Goal: Check status: Check status

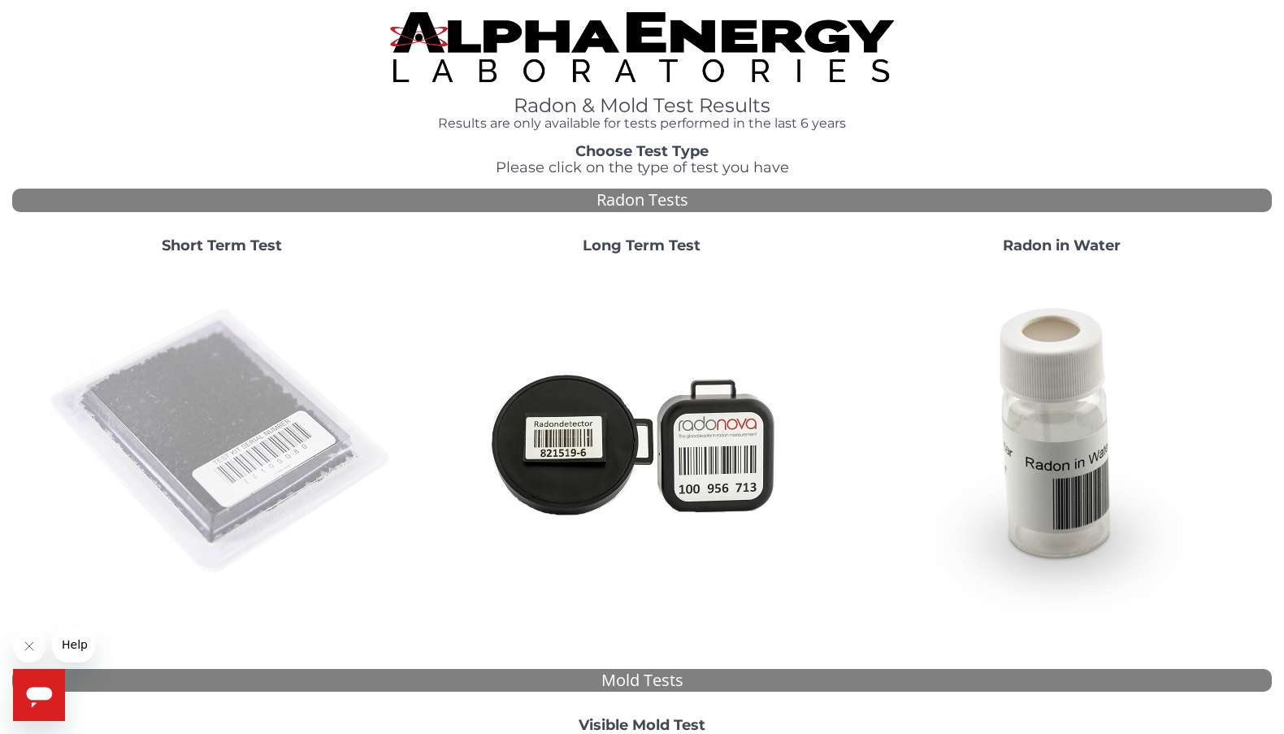
click at [265, 429] on img at bounding box center [221, 441] width 349 height 349
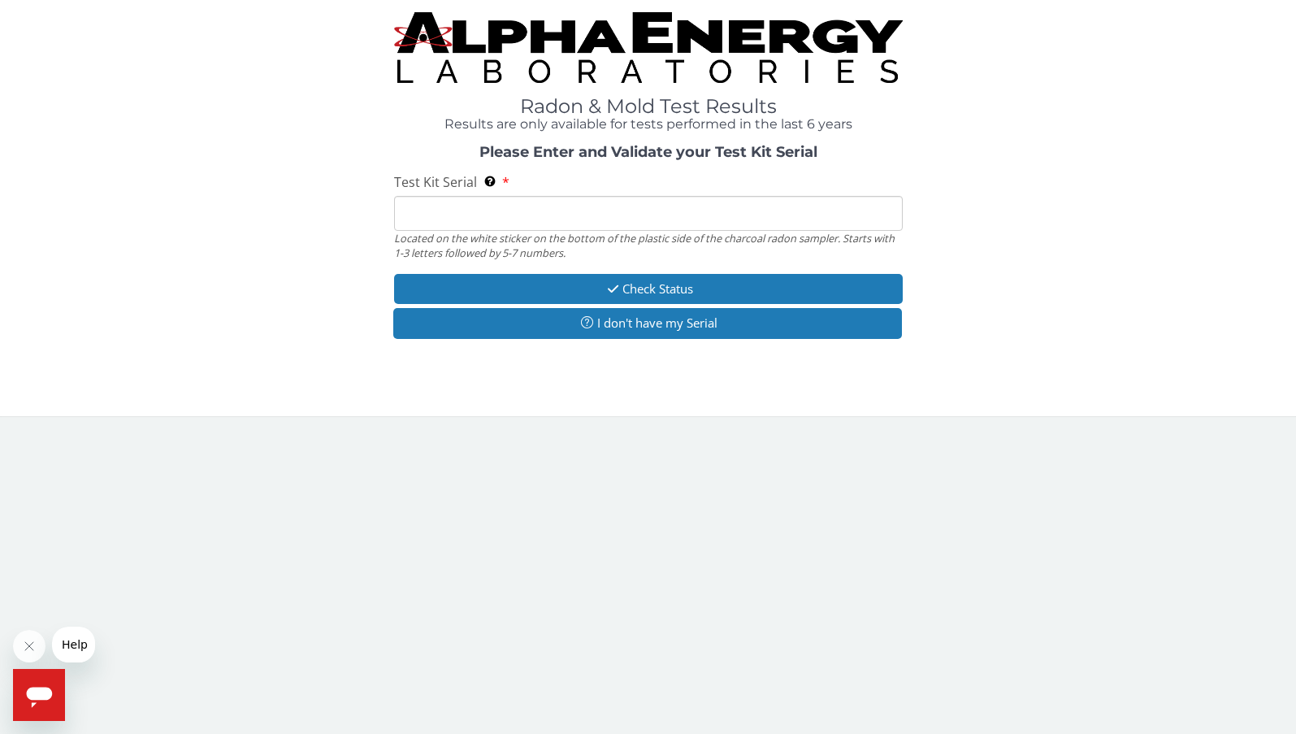
click at [652, 198] on input "Test Kit Serial Located on the white sticker on the bottom of the plastic side …" at bounding box center [648, 213] width 509 height 35
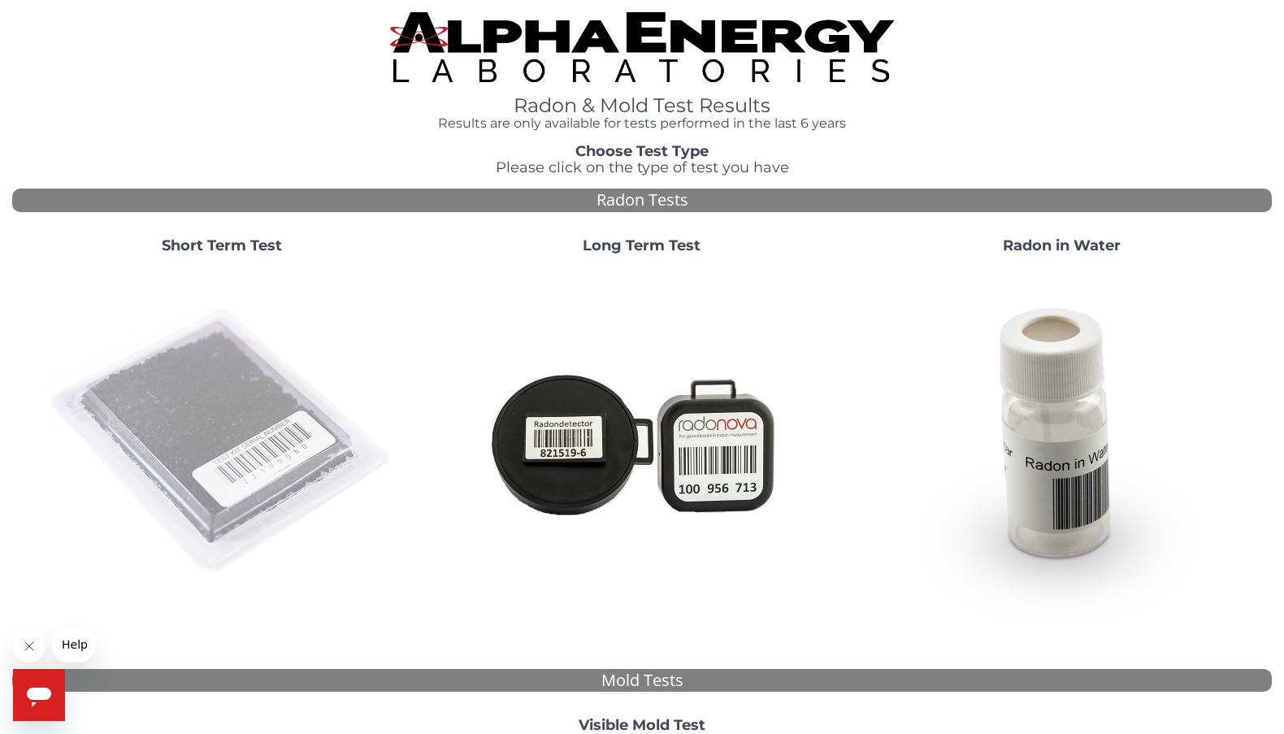
click at [210, 418] on img at bounding box center [221, 441] width 349 height 349
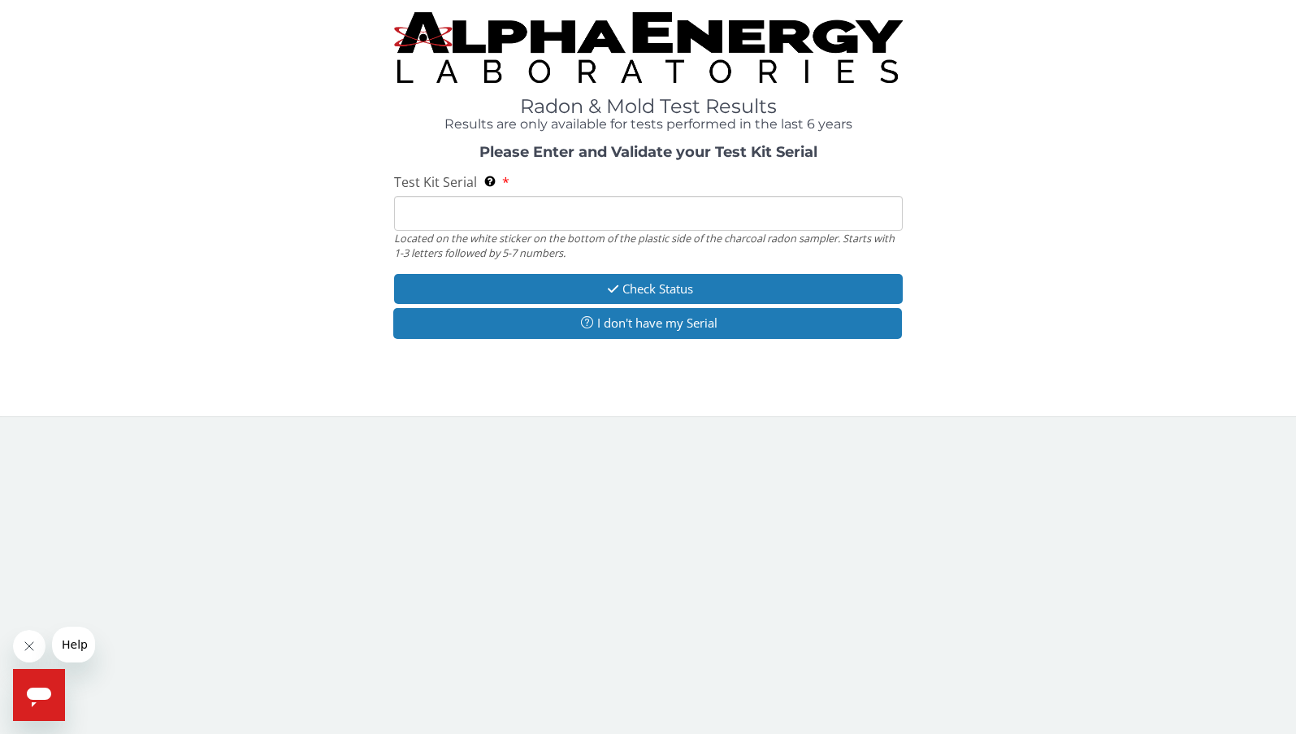
click at [527, 206] on input "Test Kit Serial Located on the white sticker on the bottom of the plastic side …" at bounding box center [648, 213] width 509 height 35
click at [926, 190] on div "Please Enter and Validate your Test Kit Serial Test Kit Serial Located on the w…" at bounding box center [648, 244] width 1272 height 198
drag, startPoint x: 743, startPoint y: 158, endPoint x: 812, endPoint y: 155, distance: 69.1
click at [812, 155] on strong "Please Enter and Validate your Test Kit Serial" at bounding box center [648, 152] width 338 height 18
click at [868, 151] on h3 "Please Enter and Validate your Test Kit Serial" at bounding box center [648, 153] width 1017 height 16
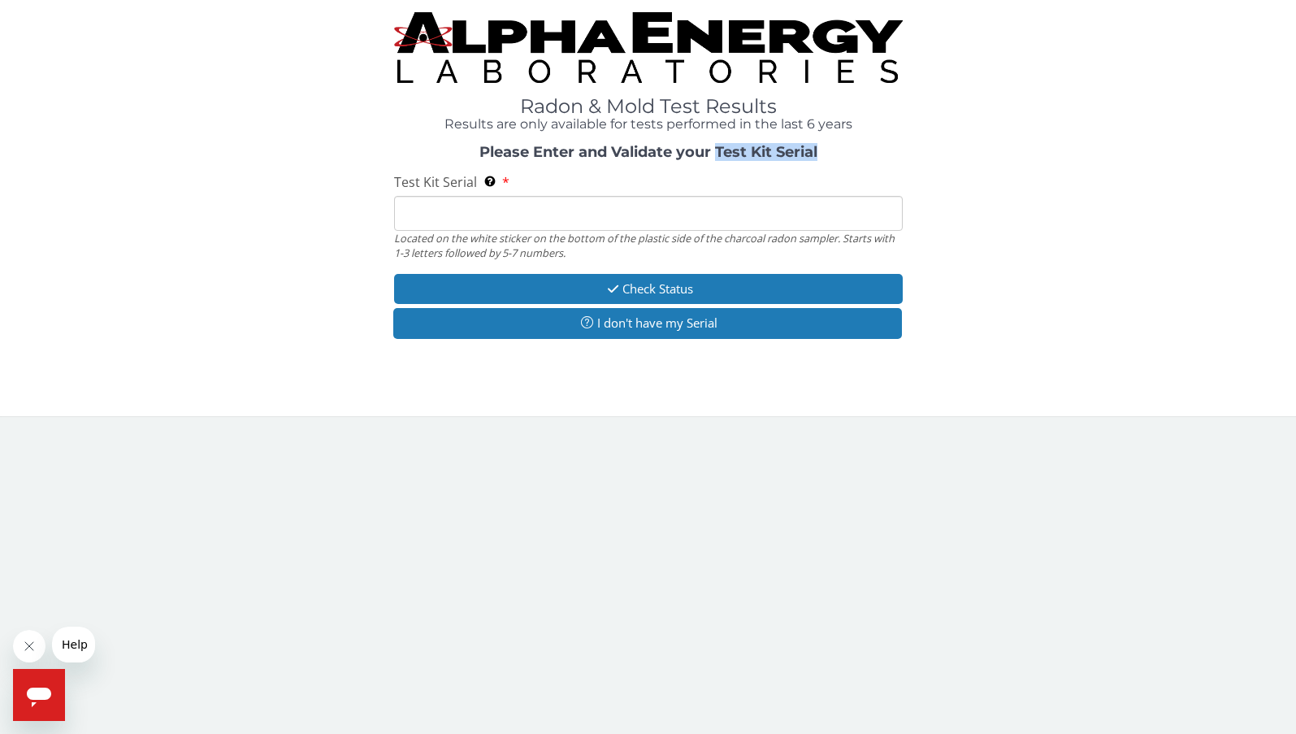
drag, startPoint x: 817, startPoint y: 149, endPoint x: 716, endPoint y: 151, distance: 101.6
click at [716, 151] on h3 "Please Enter and Validate your Test Kit Serial" at bounding box center [648, 153] width 1017 height 16
click at [972, 181] on div "Please Enter and Validate your Test Kit Serial Test Kit Serial Located on the w…" at bounding box center [648, 244] width 1272 height 198
drag, startPoint x: 822, startPoint y: 145, endPoint x: 788, endPoint y: 184, distance: 50.7
click at [702, 160] on h3 "Please Enter and Validate your Test Kit Serial" at bounding box center [648, 153] width 1017 height 16
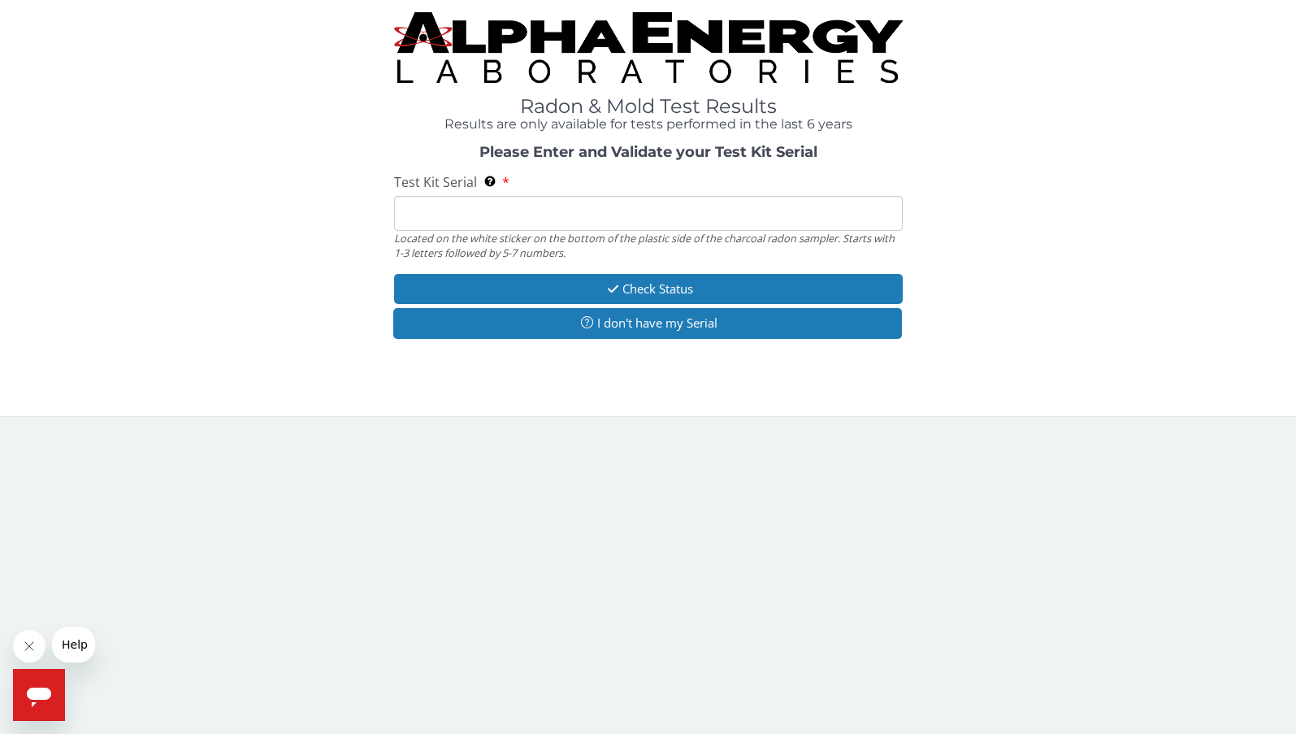
click at [991, 166] on div "Please Enter and Validate your Test Kit Serial Test Kit Serial Located on the w…" at bounding box center [648, 244] width 1272 height 198
